Goal: Task Accomplishment & Management: Use online tool/utility

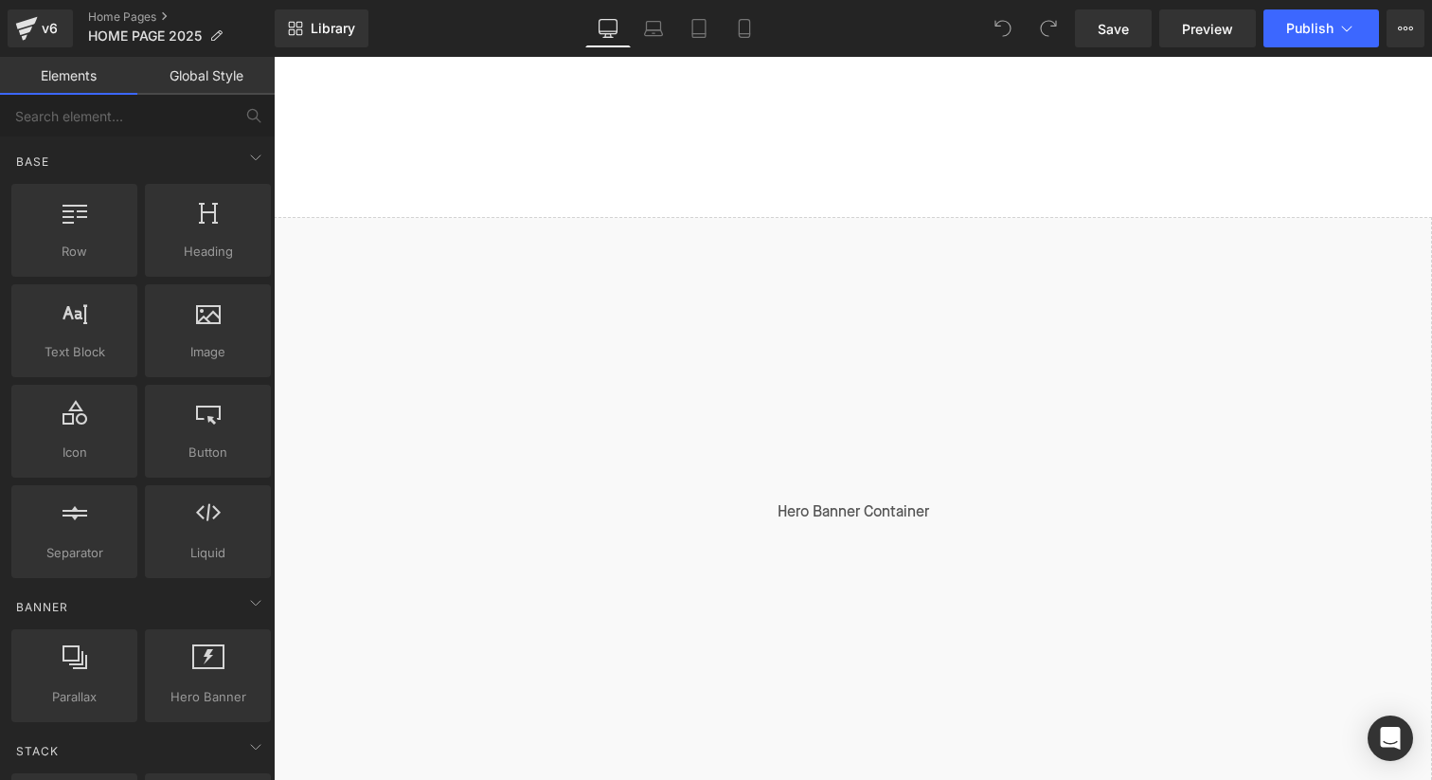
click at [872, 233] on div "Liquid" at bounding box center [853, 512] width 1158 height 591
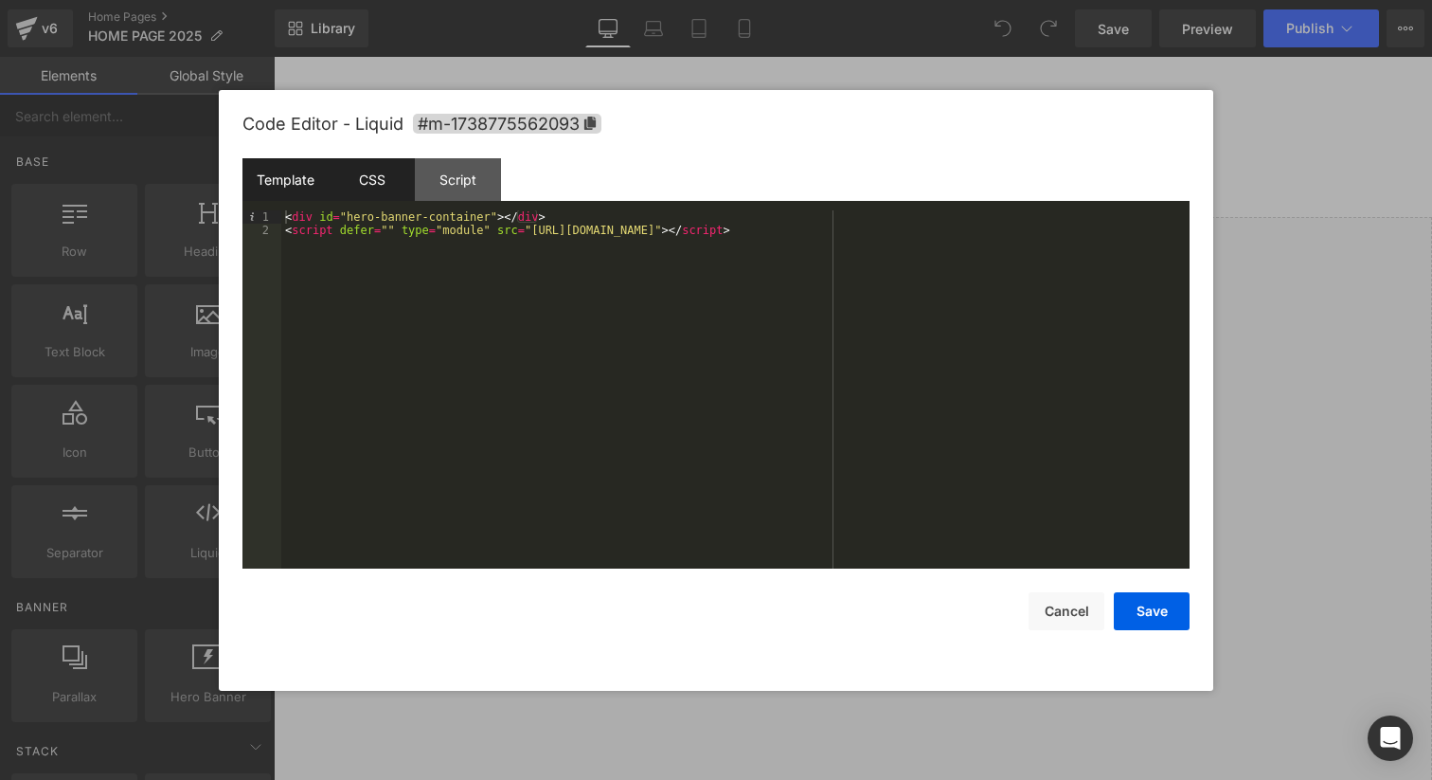
click at [377, 174] on div "CSS" at bounding box center [372, 179] width 86 height 43
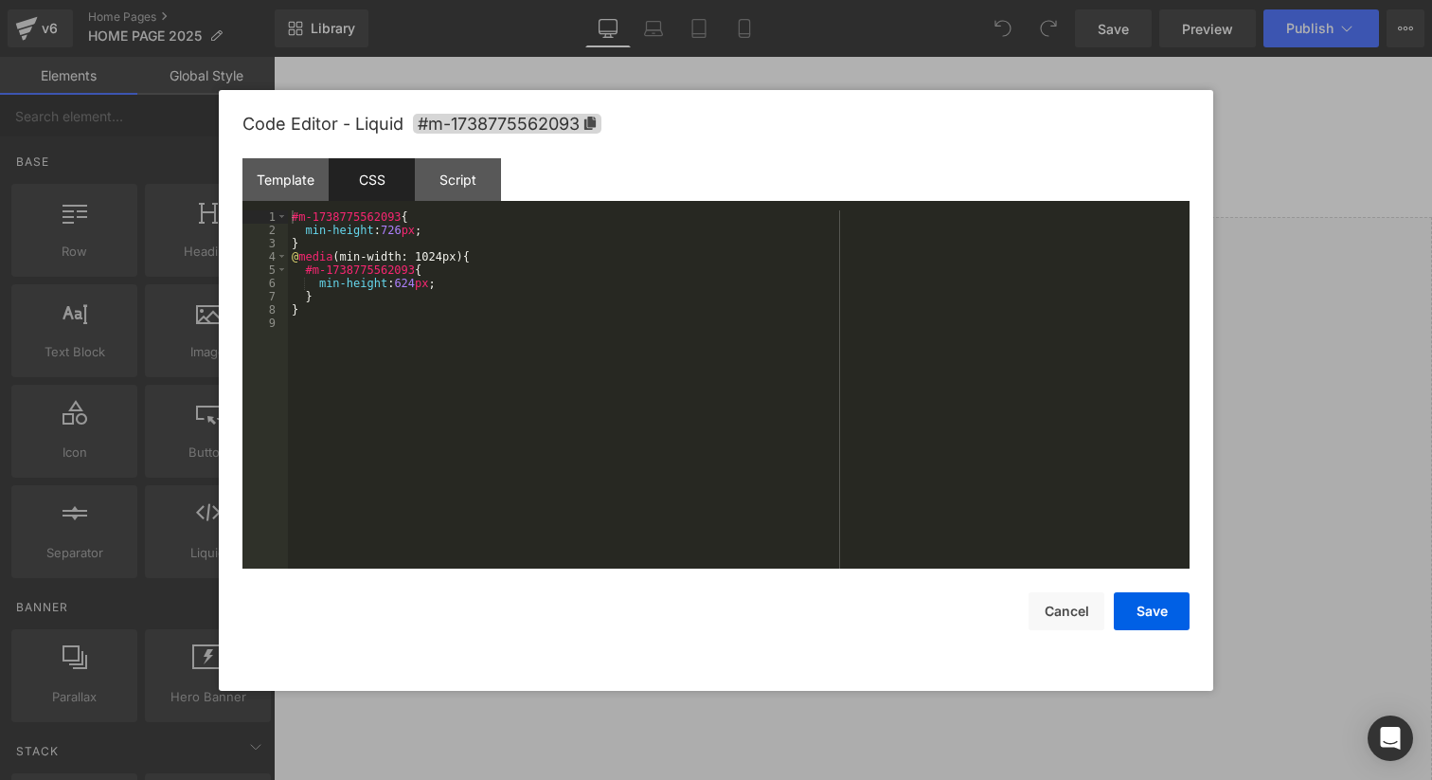
click at [458, 231] on div "#m-1738775562093 { min-height : 726 px ; } @ media (min-width: 1024px) { #m-173…" at bounding box center [739, 402] width 902 height 385
click at [1142, 611] on button "Save" at bounding box center [1152, 611] width 76 height 38
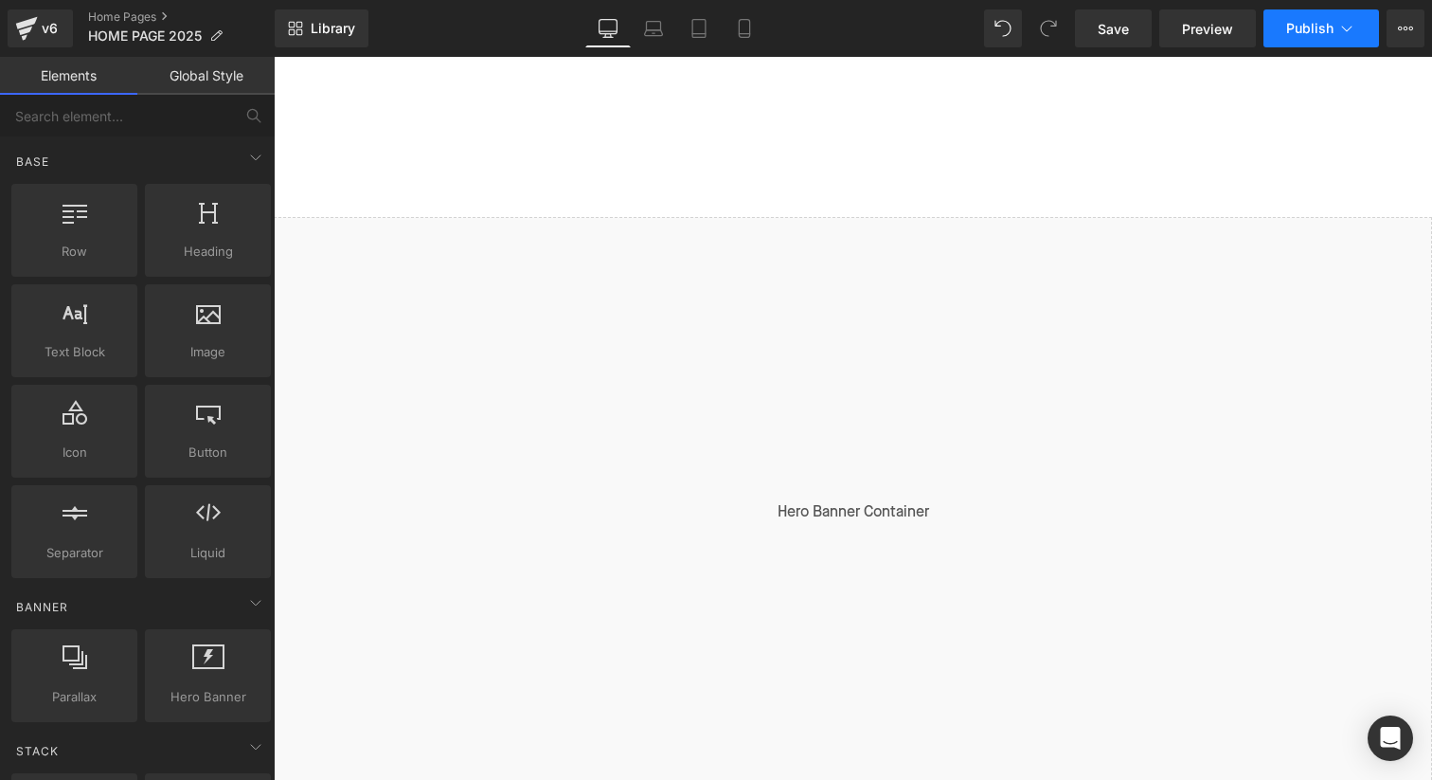
click at [1316, 35] on span "Publish" at bounding box center [1309, 28] width 47 height 15
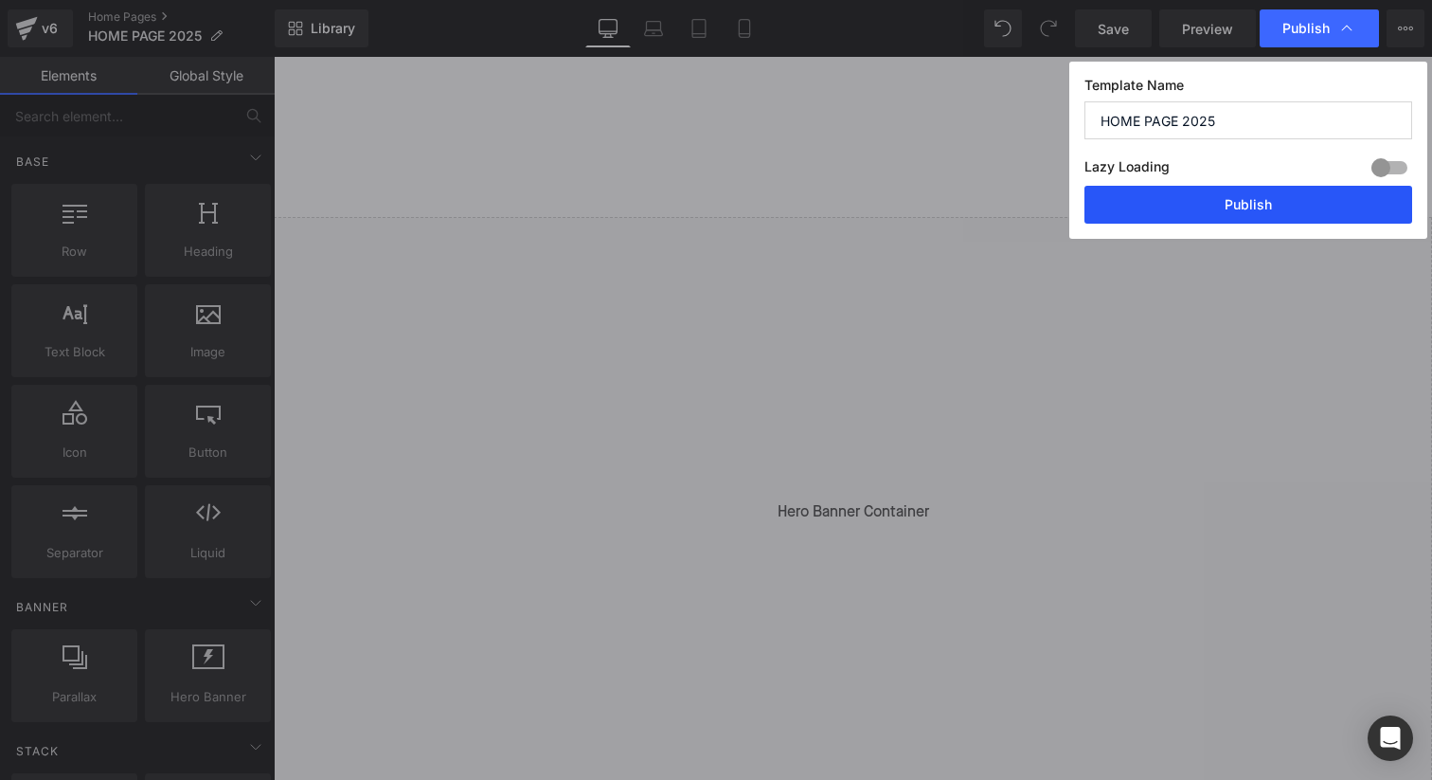
click at [1230, 222] on button "Publish" at bounding box center [1249, 205] width 328 height 38
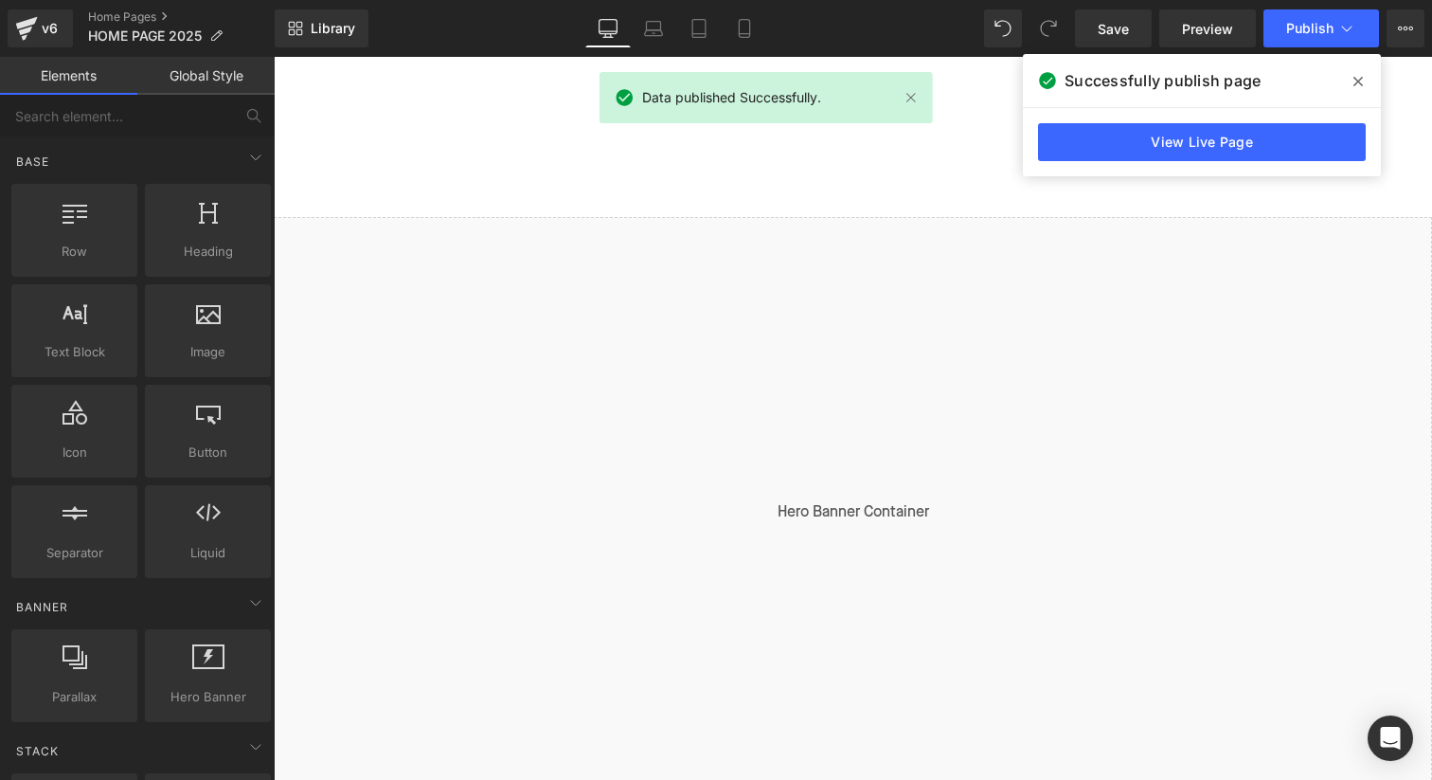
click at [1357, 81] on icon at bounding box center [1358, 81] width 9 height 9
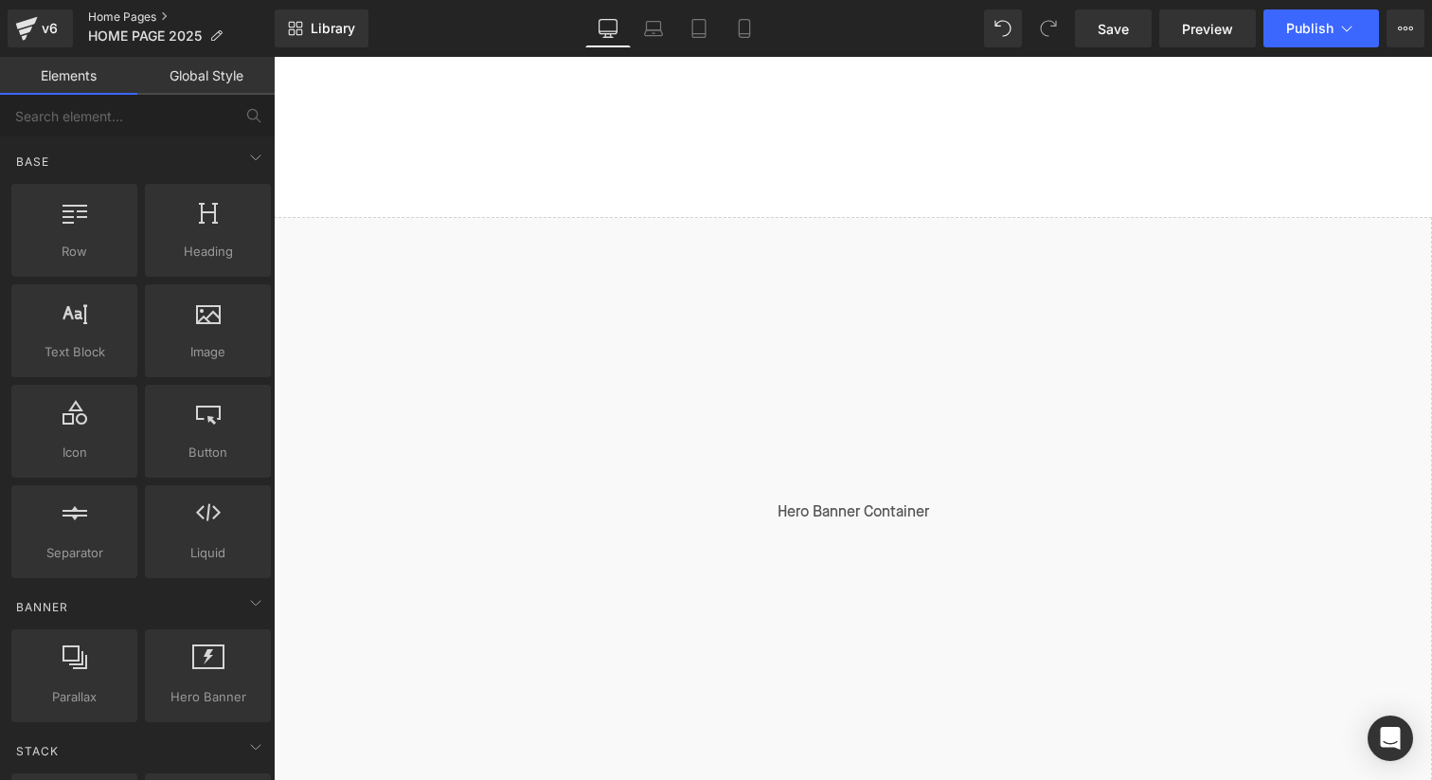
click at [120, 10] on link "Home Pages" at bounding box center [181, 16] width 187 height 15
